Goal: Check status: Check status

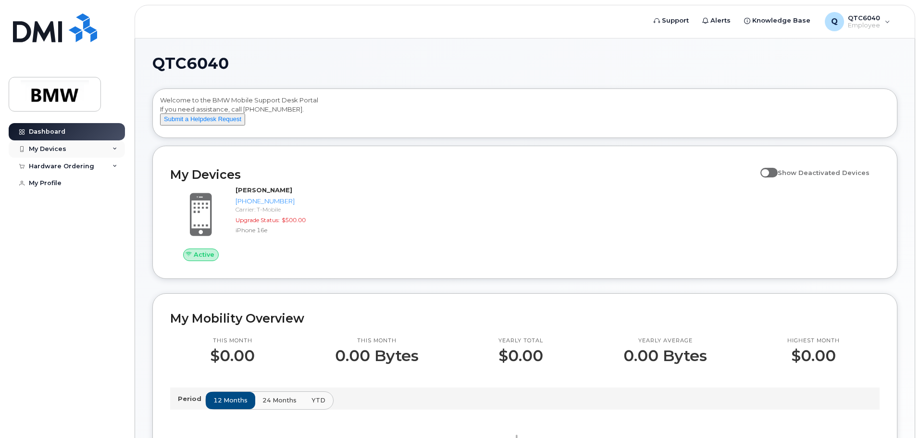
click at [91, 152] on div "My Devices" at bounding box center [67, 148] width 116 height 17
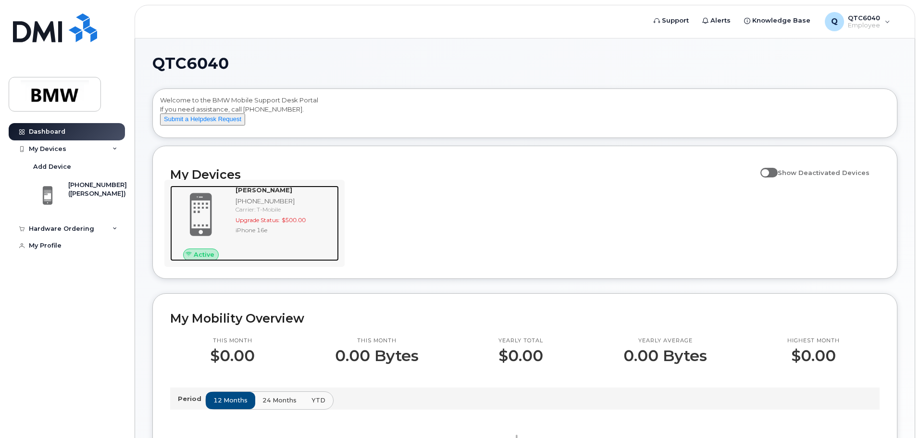
click at [253, 213] on div "Carrier: T-Mobile" at bounding box center [286, 209] width 100 height 8
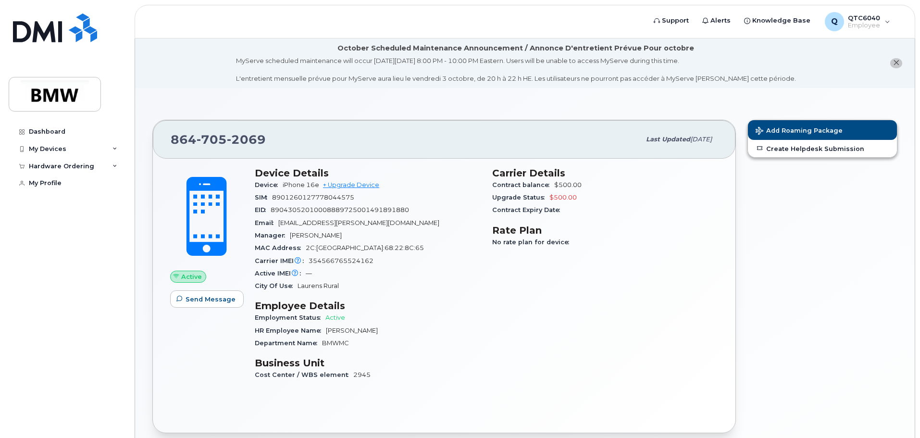
click at [312, 285] on span "Laurens Rural" at bounding box center [318, 285] width 41 height 7
click at [894, 62] on icon "close notification" at bounding box center [896, 63] width 6 height 6
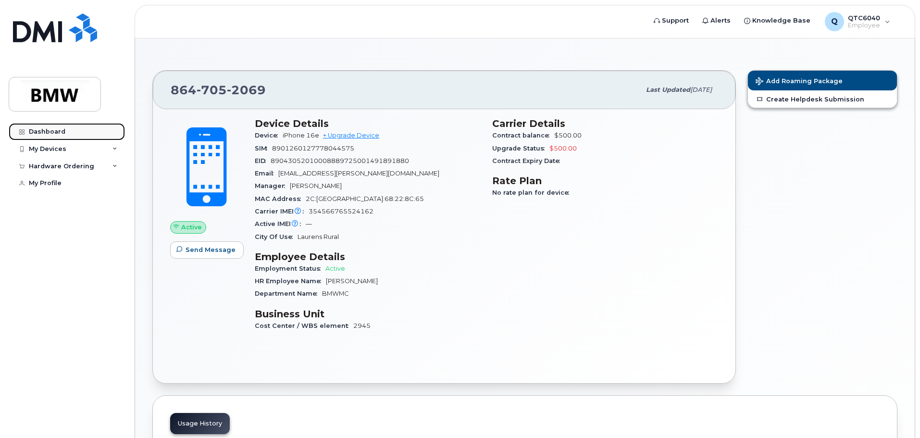
drag, startPoint x: 39, startPoint y: 132, endPoint x: 64, endPoint y: 130, distance: 25.5
click at [39, 132] on div "Dashboard" at bounding box center [47, 132] width 37 height 8
